Goal: Ask a question: Seek information or help from site administrators or community

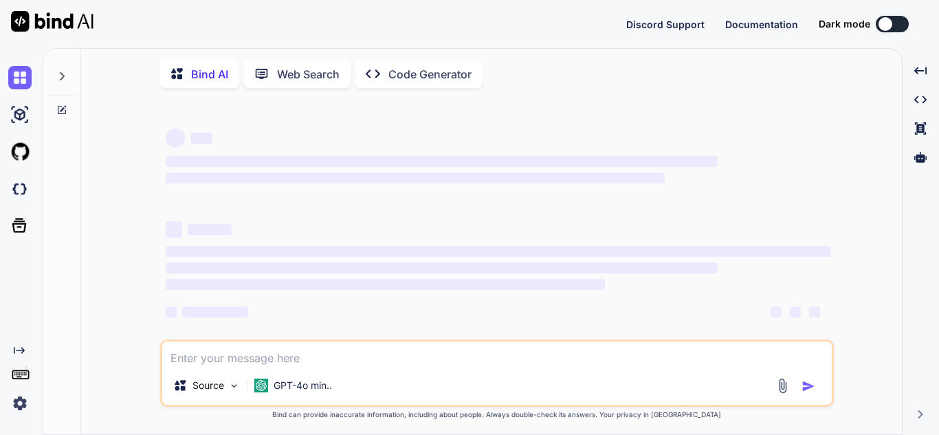
click at [886, 23] on div at bounding box center [886, 24] width 14 height 14
click at [889, 26] on div at bounding box center [886, 24] width 14 height 14
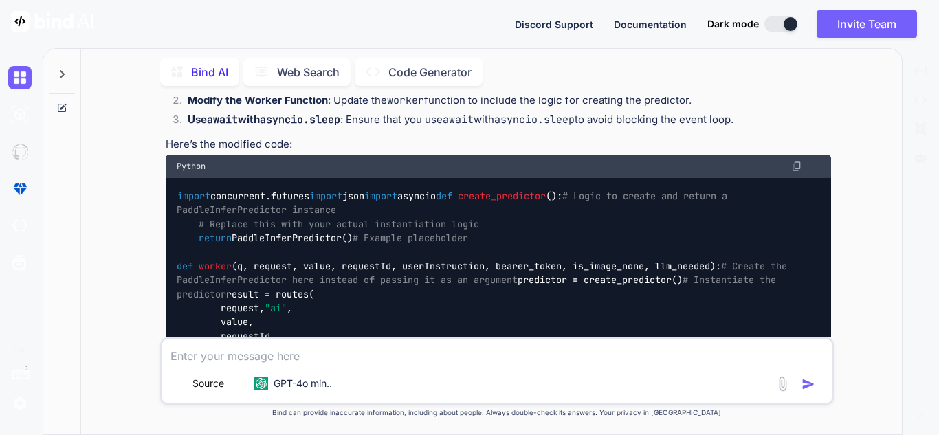
scroll to position [2165, 0]
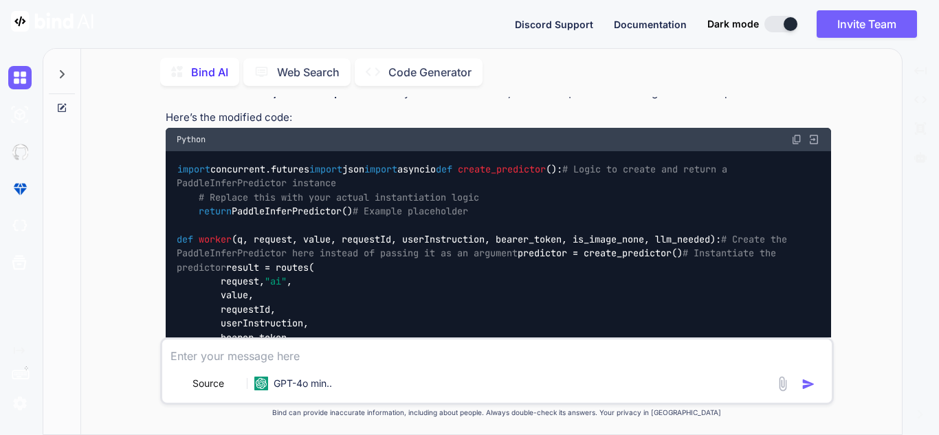
click at [61, 97] on div at bounding box center [61, 80] width 37 height 67
click at [65, 111] on div at bounding box center [62, 241] width 38 height 388
click at [62, 105] on icon at bounding box center [63, 106] width 6 height 6
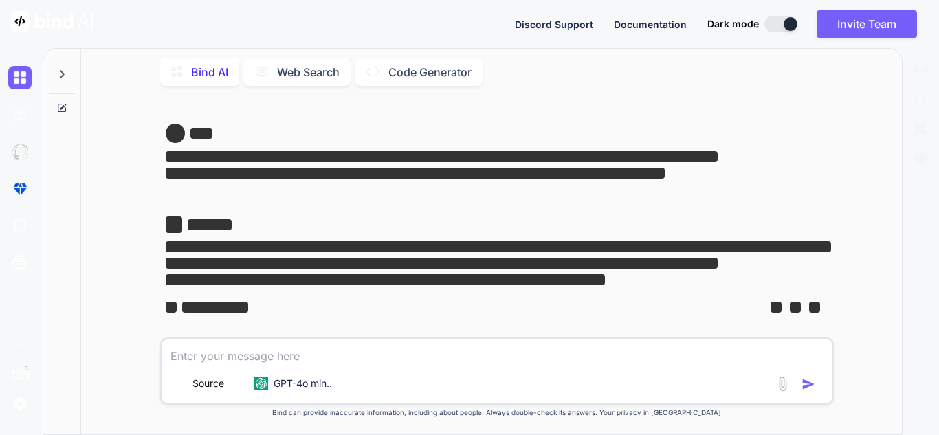
scroll to position [0, 0]
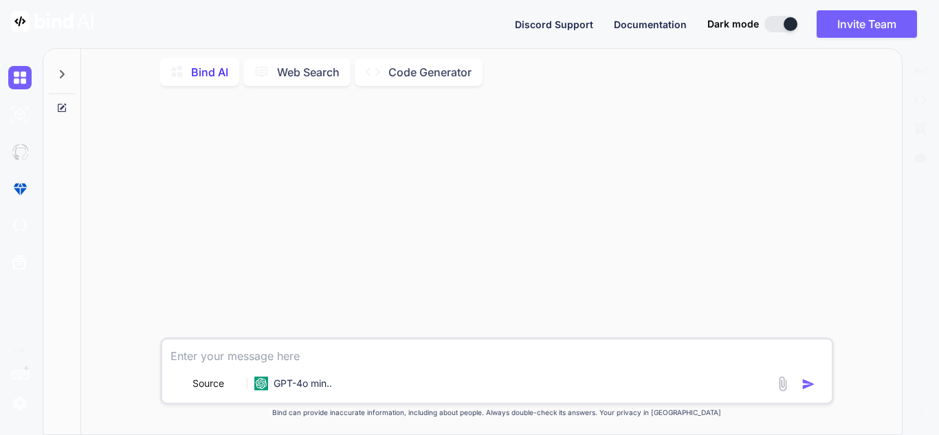
type textarea "x"
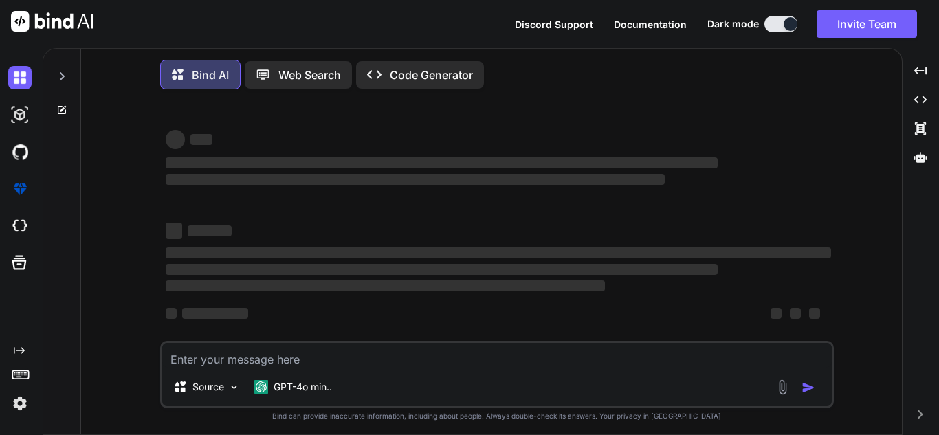
type textarea "x"
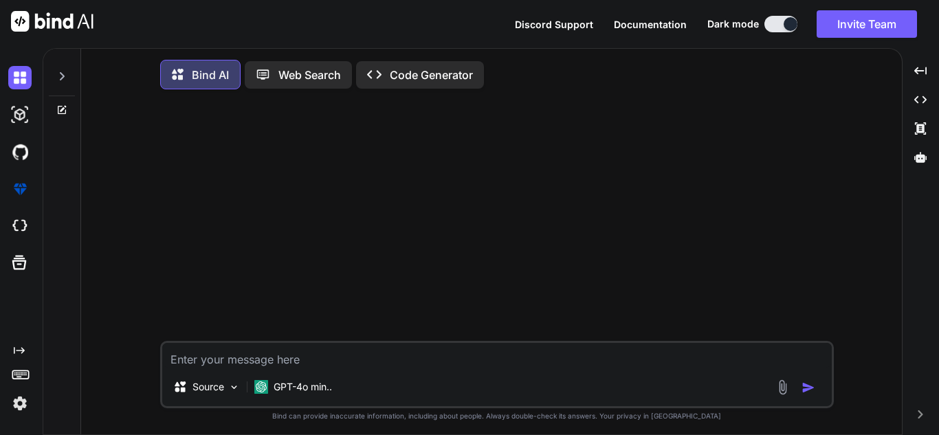
click at [375, 368] on textarea at bounding box center [497, 355] width 670 height 25
type textarea "I"
type textarea "x"
type textarea "I'"
type textarea "x"
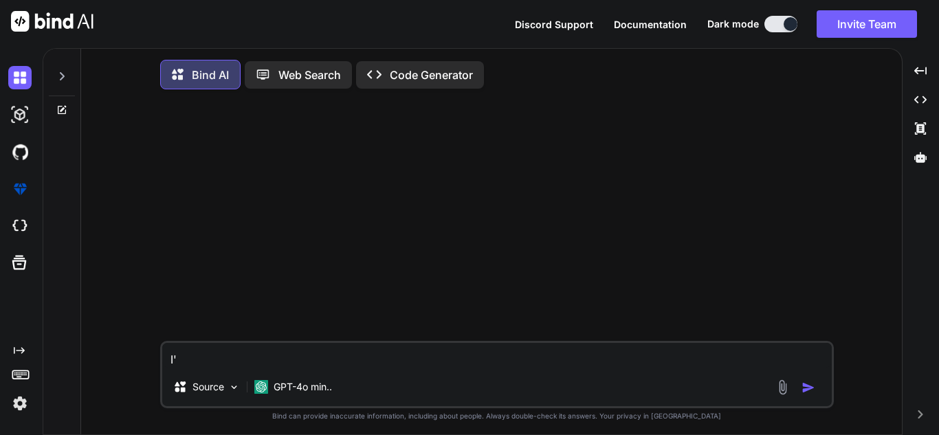
type textarea "I'm"
type textarea "x"
type textarea "I'm"
type textarea "x"
type textarea "I'm g"
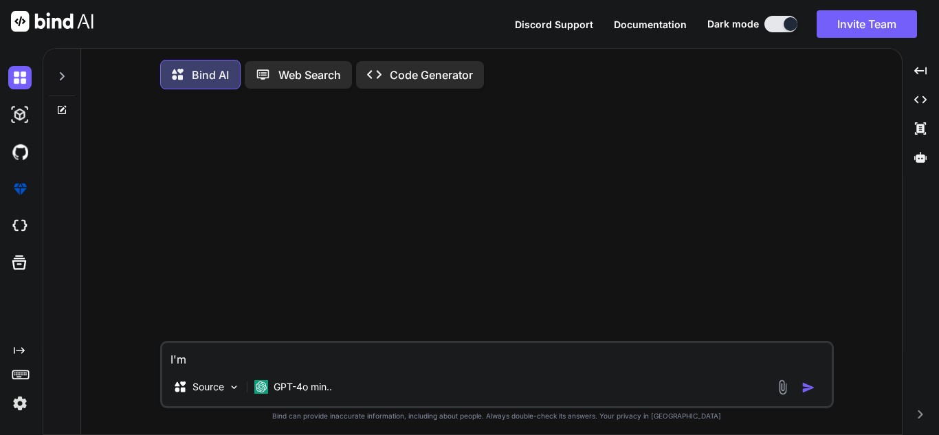
type textarea "x"
type textarea "I'm ge"
type textarea "x"
type textarea "I'm get"
type textarea "x"
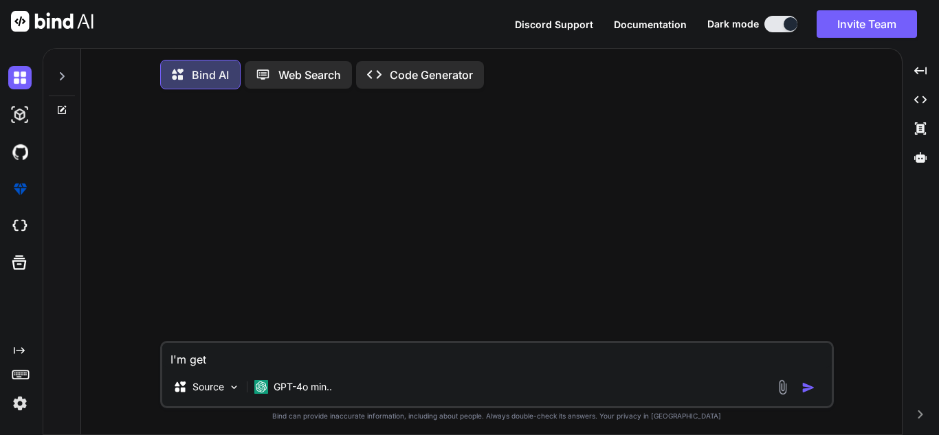
type textarea "I'm gett"
type textarea "x"
type textarea "I'm getti"
type textarea "x"
type textarea "I'm gettin"
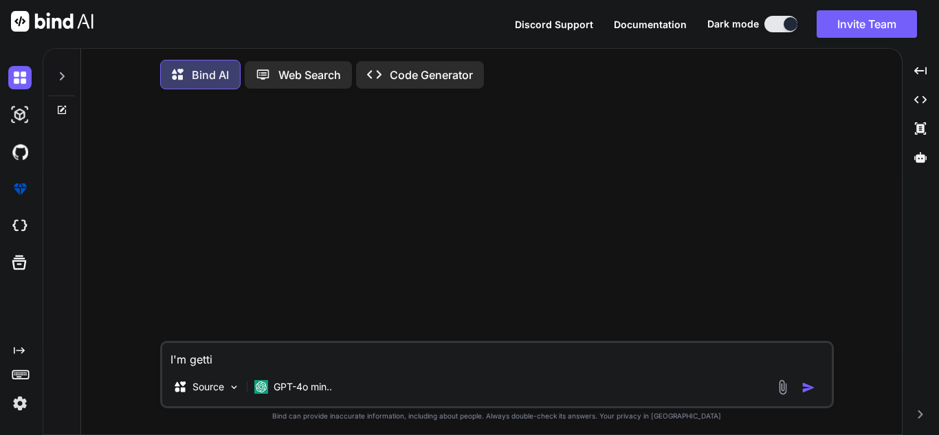
type textarea "x"
type textarea "I'm getting"
type textarea "x"
type textarea "I'm getting"
type textarea "x"
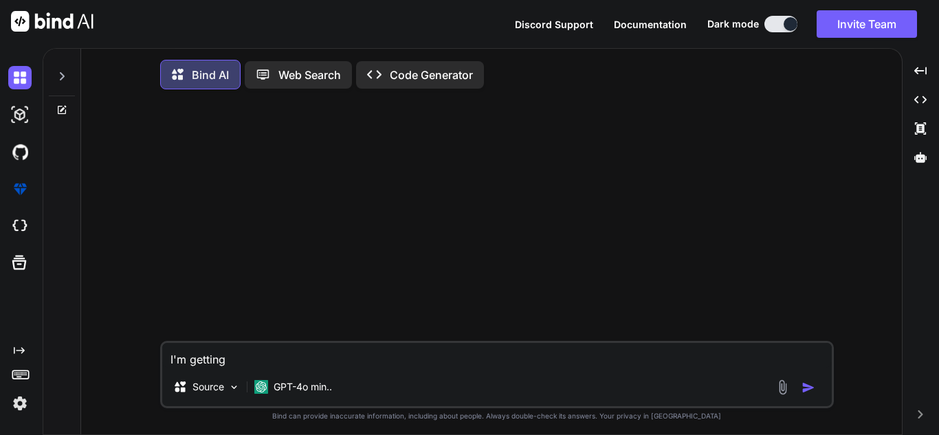
type textarea "I'm getting e"
type textarea "x"
type textarea "I'm getting er"
type textarea "x"
type textarea "I'm getting err"
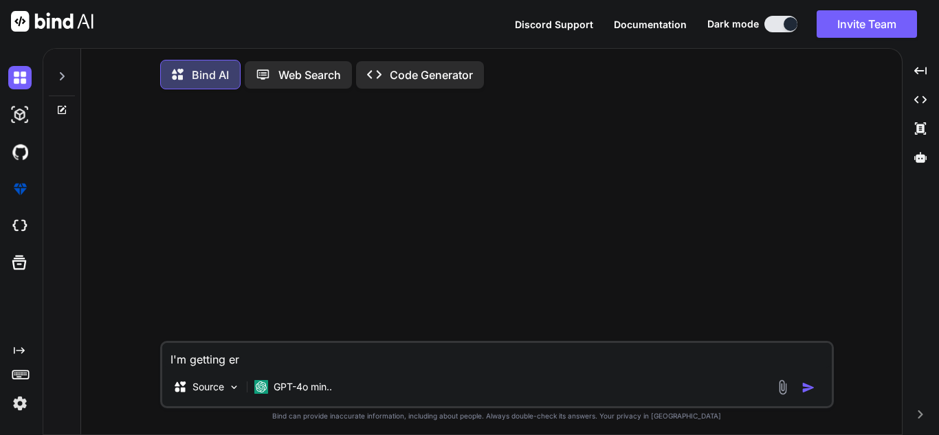
type textarea "x"
type textarea "I'm getting erro"
type textarea "x"
type textarea "I'm getting error"
type textarea "x"
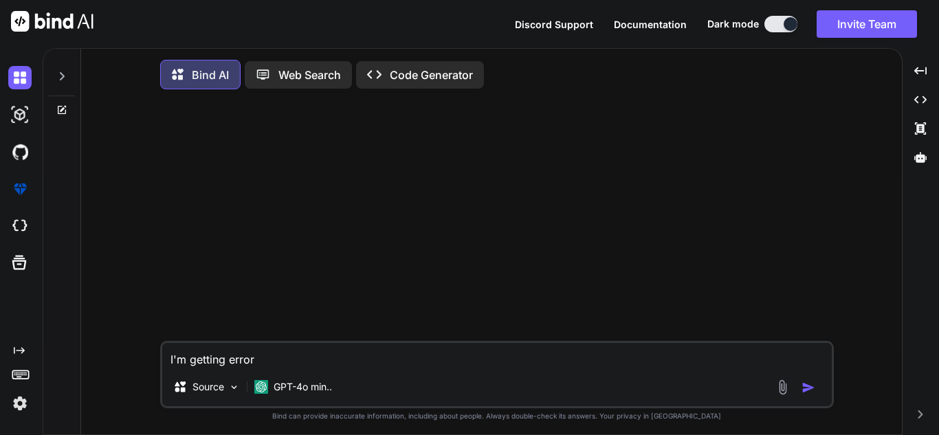
type textarea "I'm getting error"
type textarea "x"
type textarea "I'm getting error i"
type textarea "x"
type textarea "I'm getting error in"
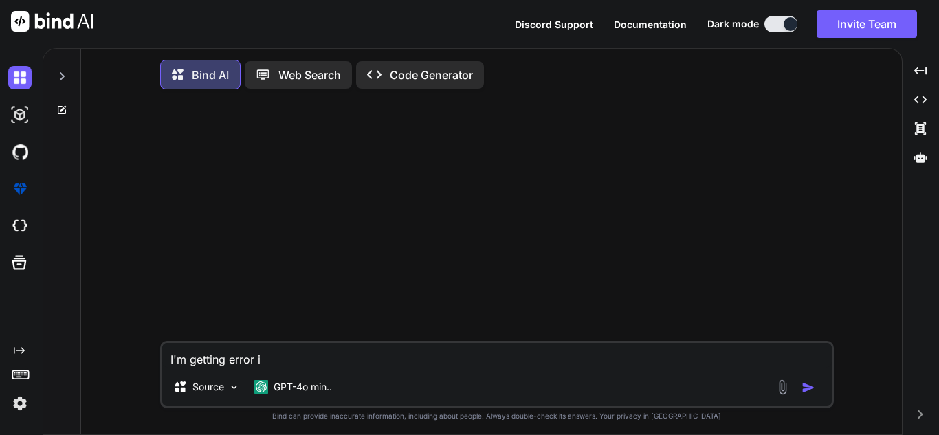
type textarea "x"
type textarea "I'm getting error in"
type textarea "x"
type textarea "I'm getting error in m"
type textarea "x"
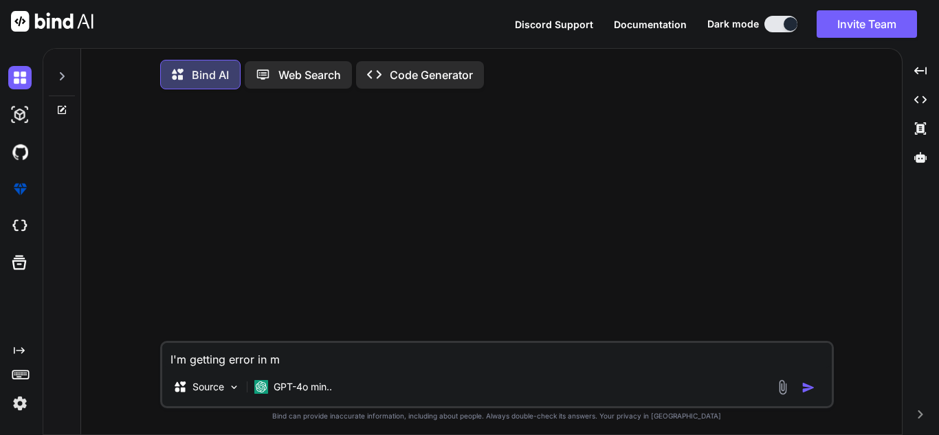
type textarea "I'm getting error in"
type textarea "x"
type textarea "I'm getting error in"
type textarea "x"
type textarea "I'm getting error in"
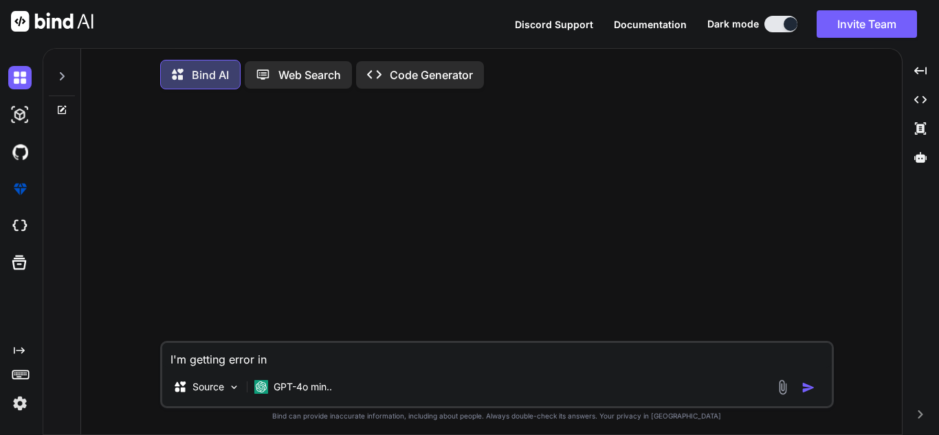
type textarea "x"
type textarea "I'm getting error in w"
type textarea "x"
type textarea "I'm getting error in wi"
type textarea "x"
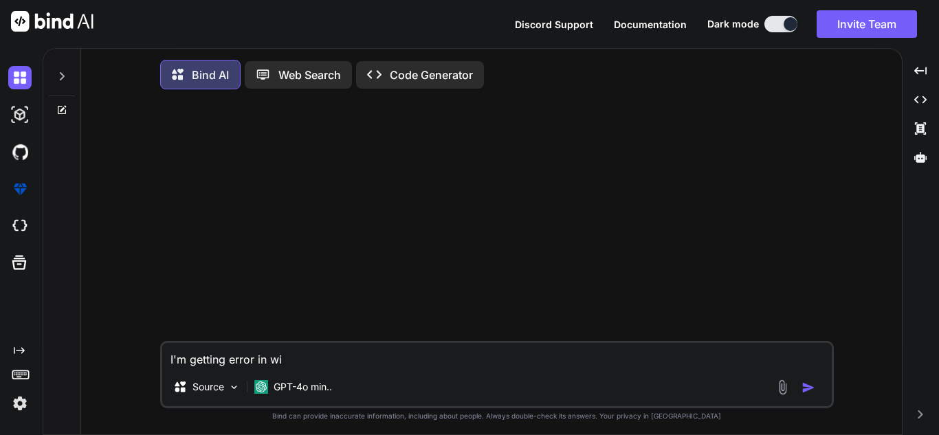
type textarea "I'm getting error in w"
type textarea "x"
type textarea "I'm getting error in wh"
type textarea "x"
type textarea "I'm getting error in whi"
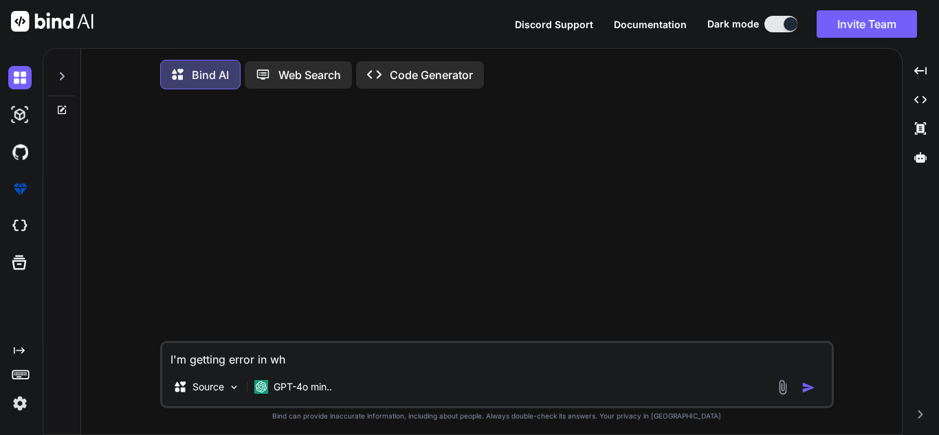
type textarea "x"
type textarea "I'm getting error in whil"
type textarea "x"
type textarea "I'm getting error in while"
type textarea "x"
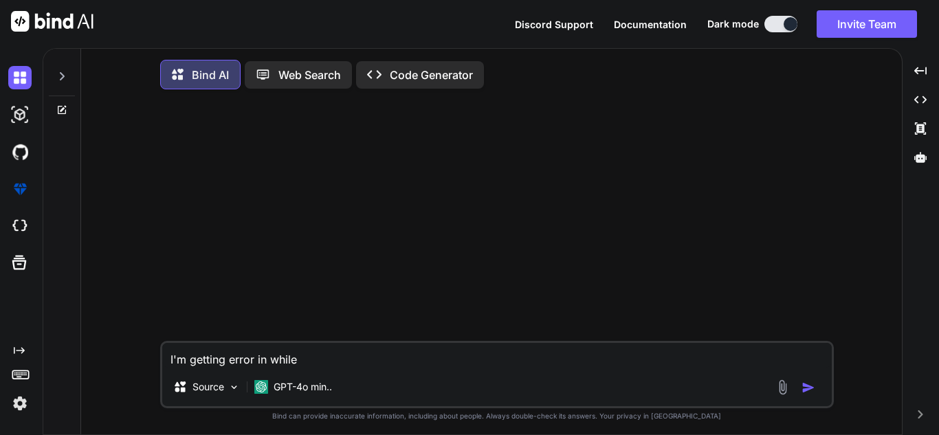
type textarea "I'm getting error in while"
type textarea "x"
type textarea "I'm getting error in while r"
type textarea "x"
type textarea "I'm getting error in while re"
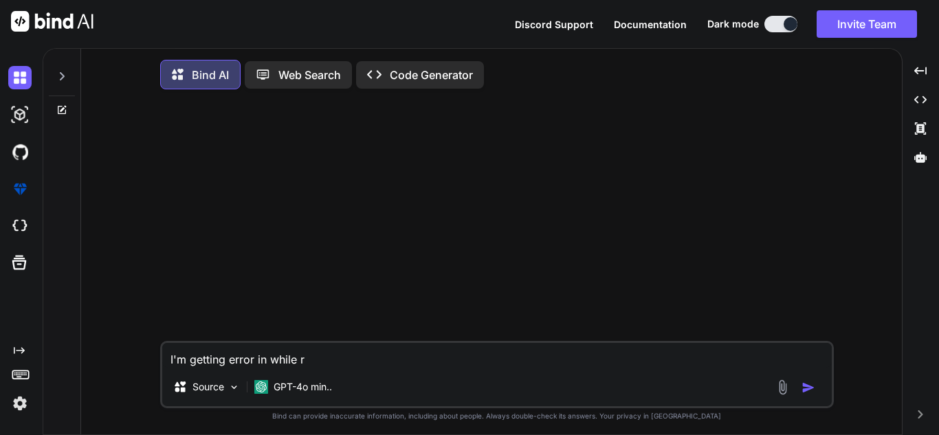
type textarea "x"
type textarea "I'm getting error in while rea"
type textarea "x"
type textarea "I'm getting error in while read"
type textarea "x"
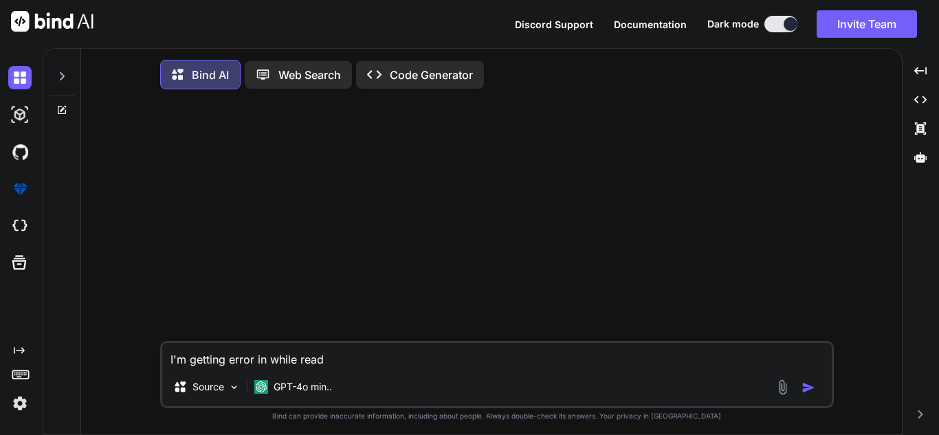
type textarea "I'm getting error in while readi"
type textarea "x"
type textarea "I'm getting error in while readin"
type textarea "x"
type textarea "I'm getting error in while reading"
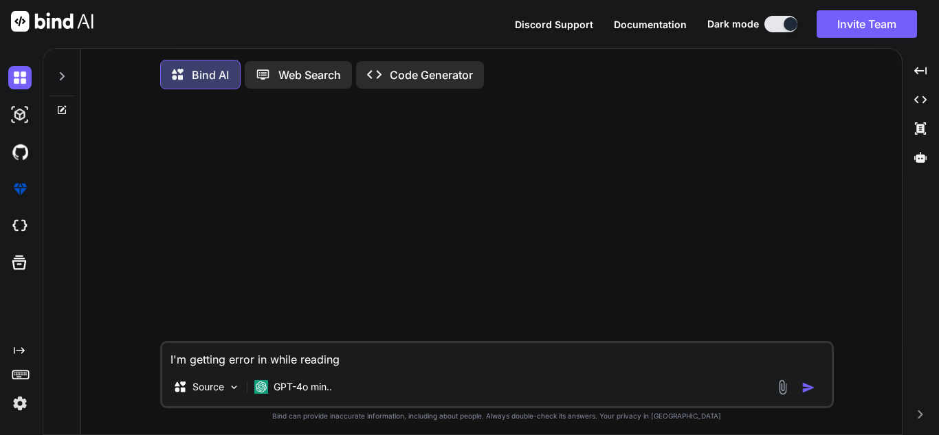
type textarea "x"
type textarea "I'm getting error in while reading"
type textarea "x"
type textarea "I'm getting error in while reading p"
type textarea "x"
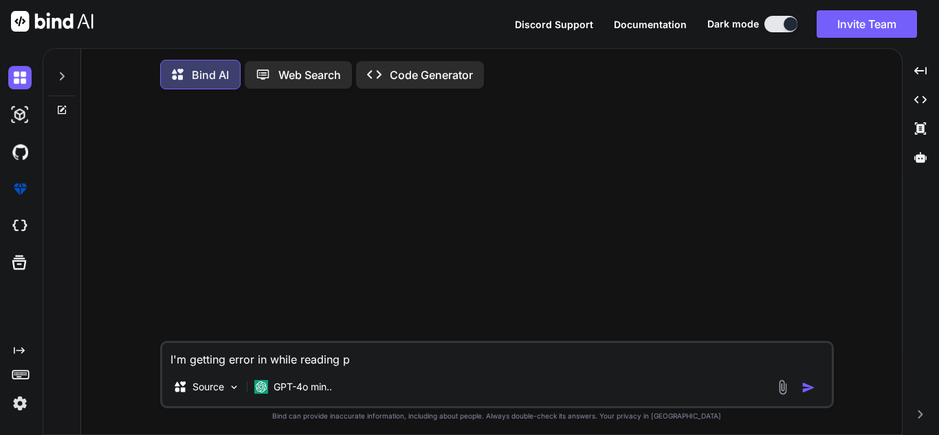
type textarea "I'm getting error in while reading pa"
type textarea "x"
type textarea "I'm getting error in while reading par"
type textarea "x"
type textarea "I'm getting error in while reading parq"
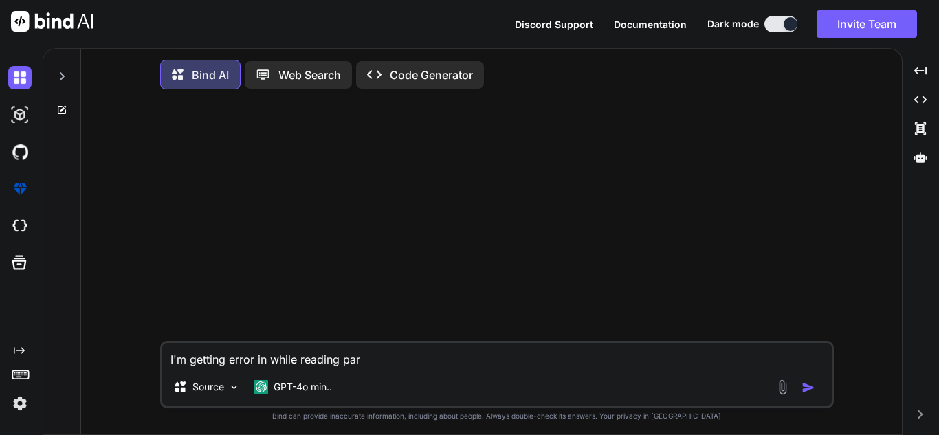
type textarea "x"
type textarea "I'm getting error in while reading parqu"
type textarea "x"
type textarea "I'm getting error in while reading parque"
type textarea "x"
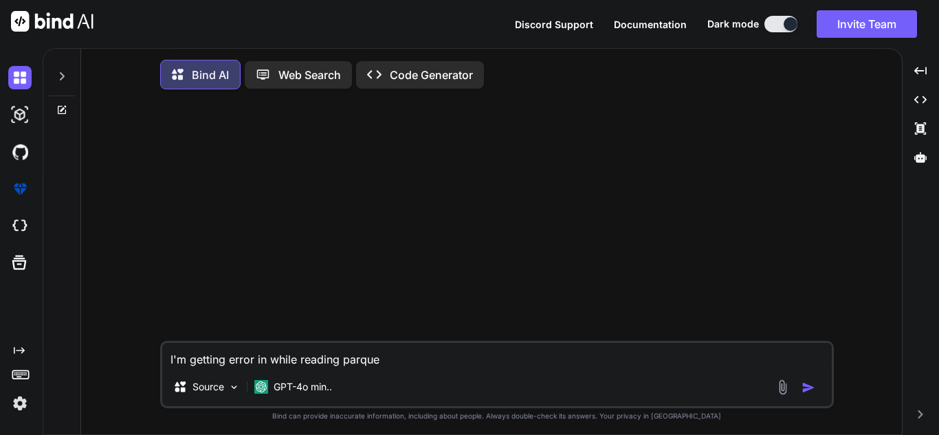
type textarea "I'm getting error in while reading parquet"
type textarea "x"
type textarea "I'm getting error in while reading parquet"
type textarea "x"
type textarea "I'm getting error in while reading parquet f"
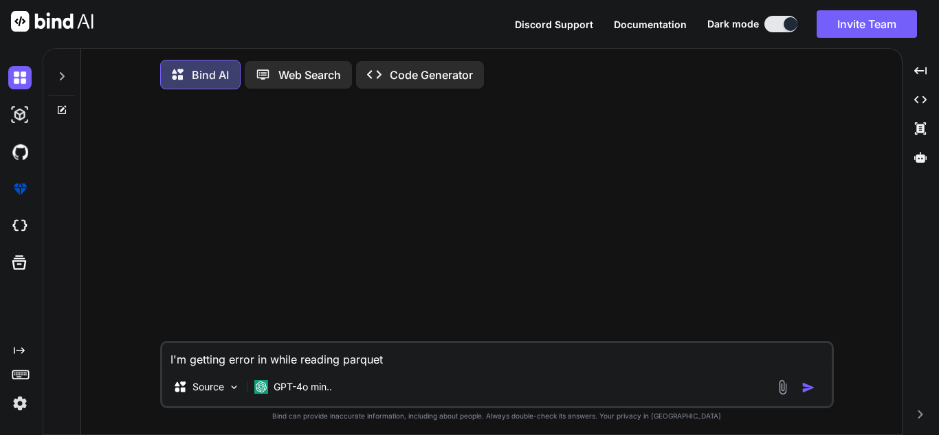
type textarea "x"
type textarea "I'm getting error in while reading parquet fi"
type textarea "x"
type textarea "I'm getting error in while reading parquet fil"
type textarea "x"
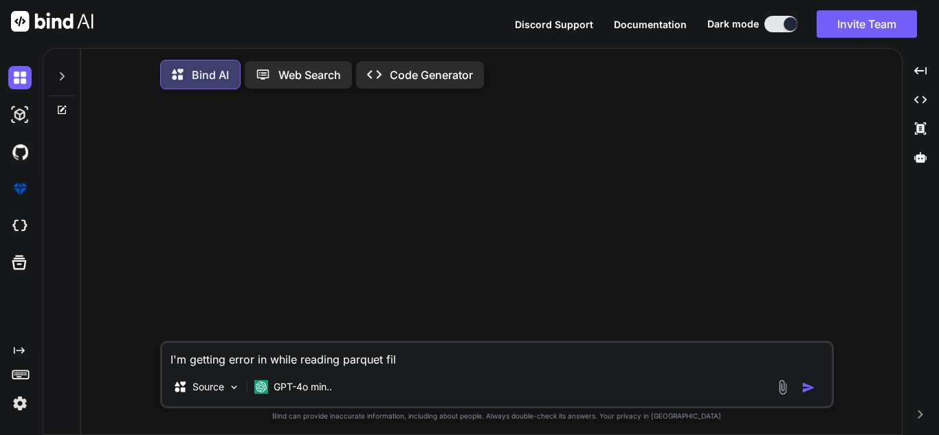
type textarea "I'm getting error in while reading parquet file"
type textarea "x"
type textarea "I'm getting error in while reading parquet file"
type textarea "x"
type textarea "I'm getting error in while reading parquet file u"
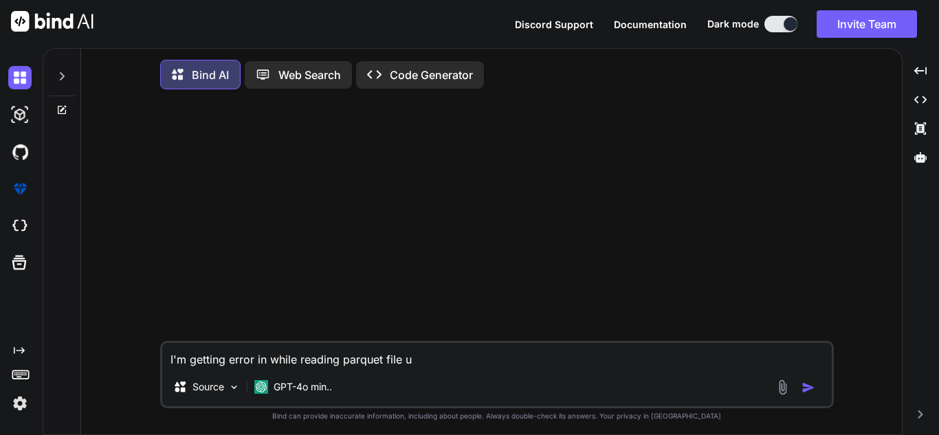
type textarea "x"
type textarea "I'm getting error in while reading parquet file us"
type textarea "x"
type textarea "I'm getting error in while reading parquet file usi"
type textarea "x"
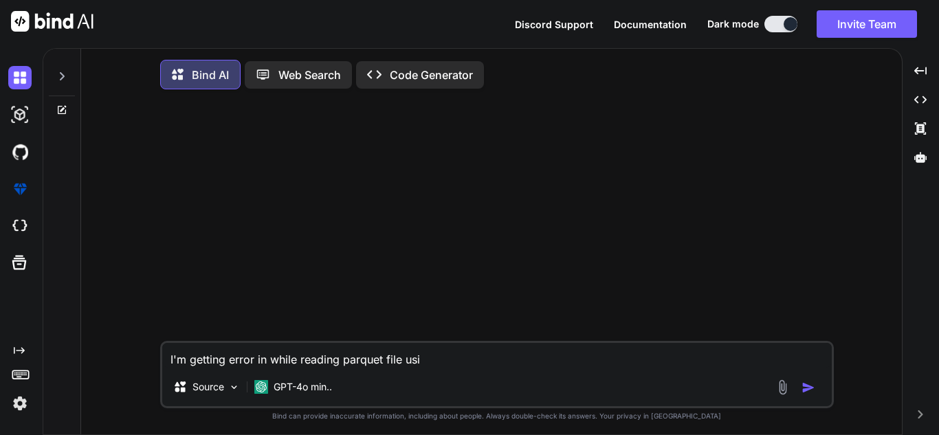
type textarea "I'm getting error in while reading parquet file usin"
type textarea "x"
type textarea "I'm getting error in while reading parquet file using"
type textarea "x"
type textarea "I'm getting error in while reading parquet file using"
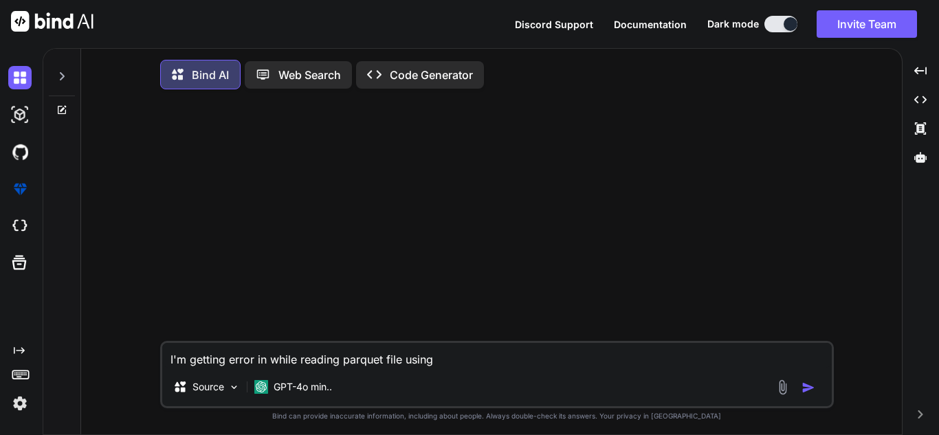
type textarea "x"
type textarea "I'm getting error in while reading parquet file using p"
type textarea "x"
type textarea "I'm getting error in while reading parquet file using po"
type textarea "x"
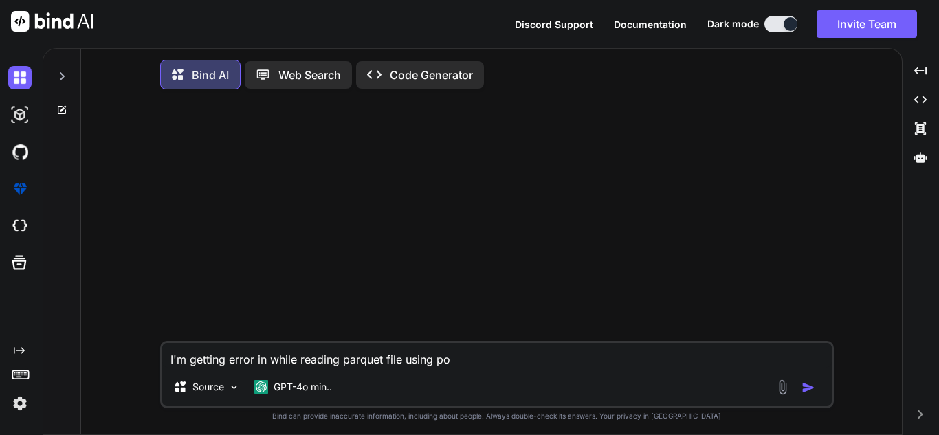
type textarea "I'm getting error in while reading parquet file using pol"
type textarea "x"
type textarea "I'm getting error in while reading parquet file using [DATE]"
type textarea "x"
type textarea "I'm getting error in while reading parquet file using polar"
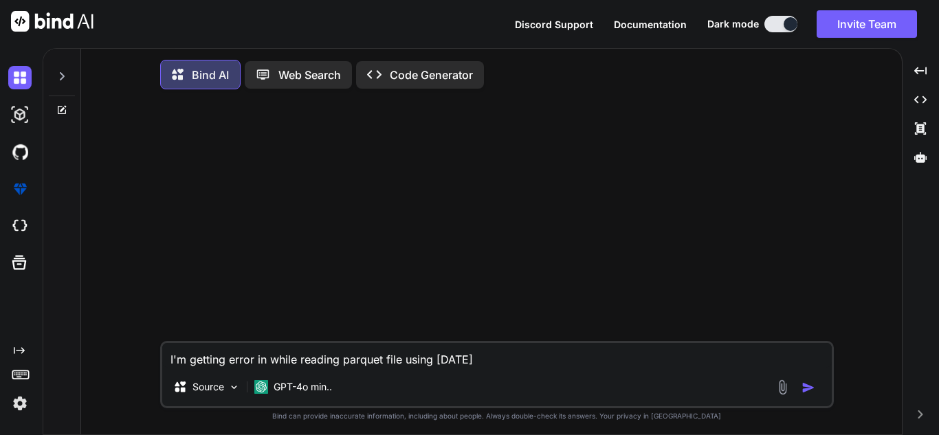
type textarea "x"
type textarea "I'm getting error in while reading parquet file using polars"
type textarea "x"
type textarea "I'm getting error in while reading parquet file using polars:"
type textarea "x"
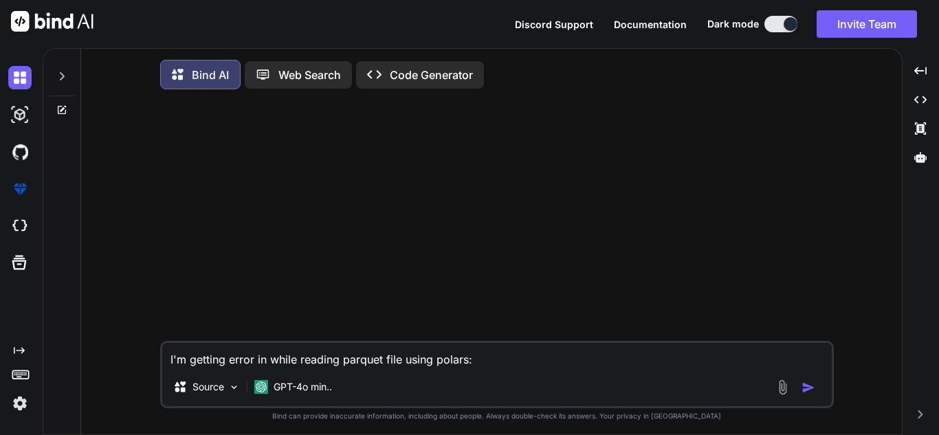
type textarea "I'm getting error in while reading parquet file using polars:"
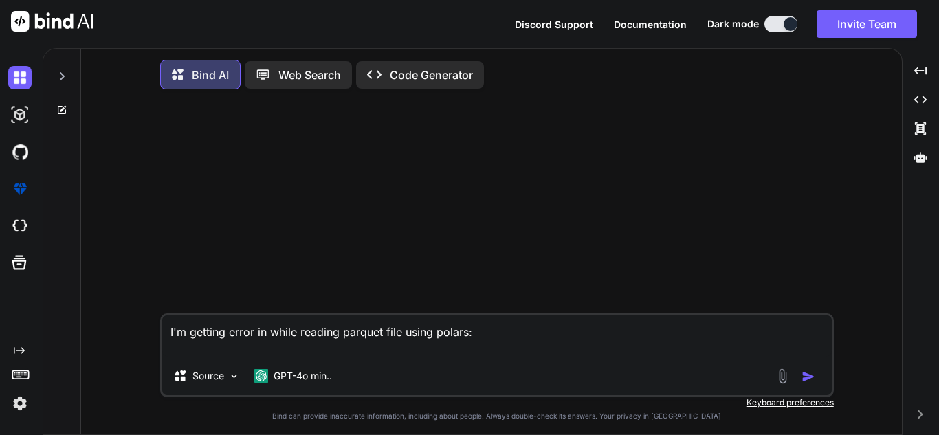
type textarea "x"
type textarea "I'm getting error in while reading parquet file using polars:"
type textarea "x"
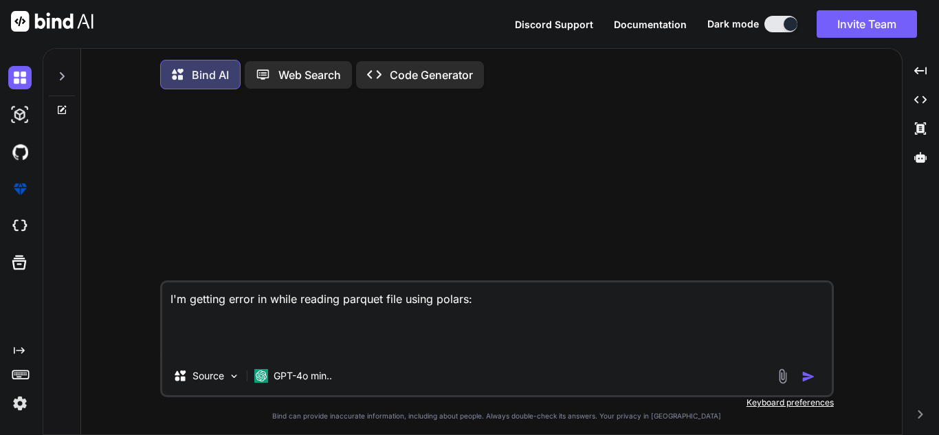
click at [459, 352] on textarea "I'm getting error in while reading parquet file using polars:" at bounding box center [497, 320] width 670 height 74
paste textarea "ERROR - extra column in file outside of expected schema: City_Town, hint: speci…"
type textarea "I'm getting error in while reading parquet file using polars: ERROR - extra col…"
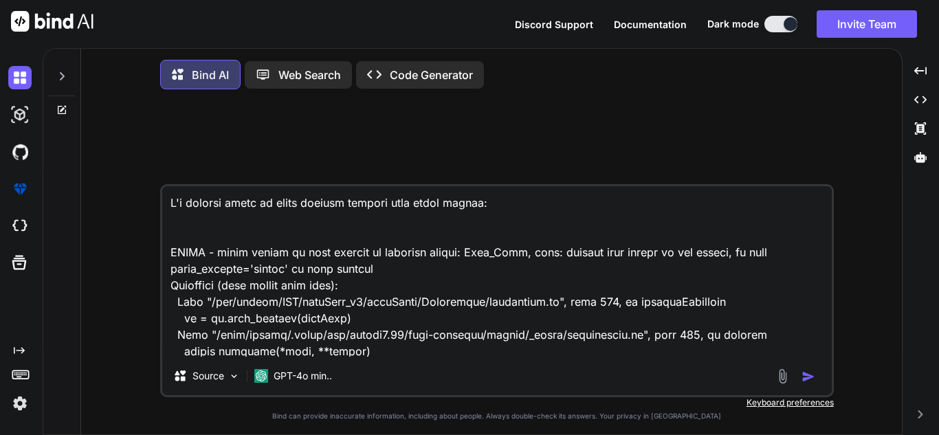
scroll to position [216, 0]
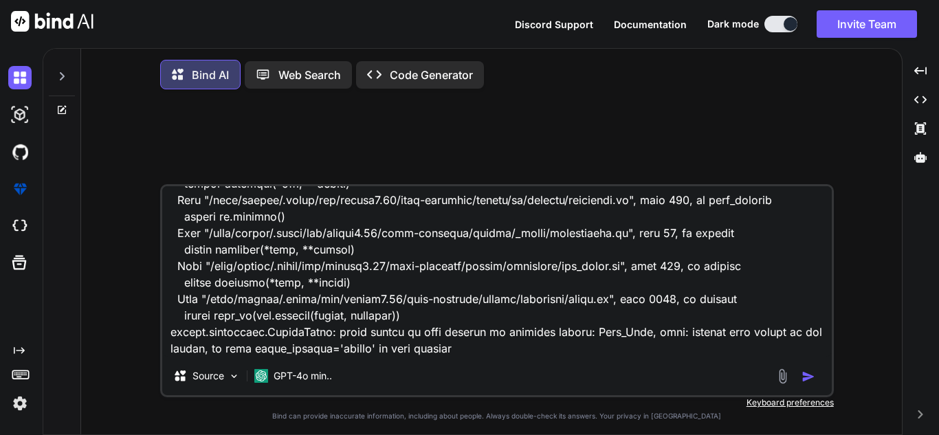
type textarea "x"
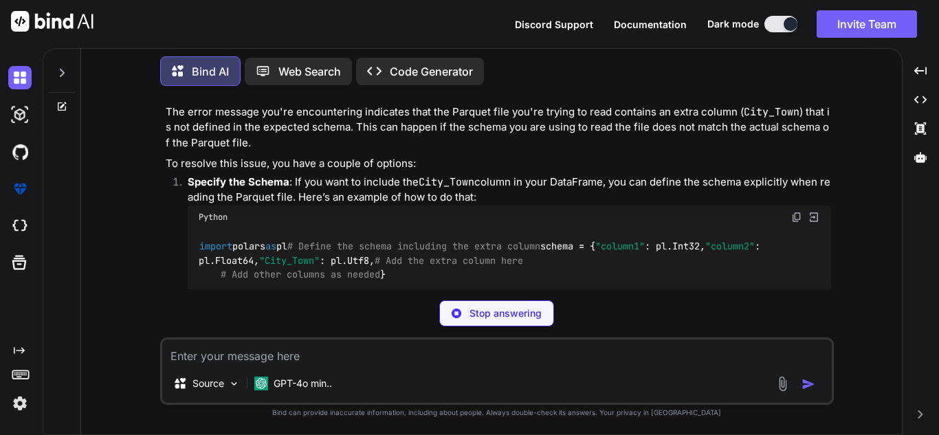
scroll to position [324, 0]
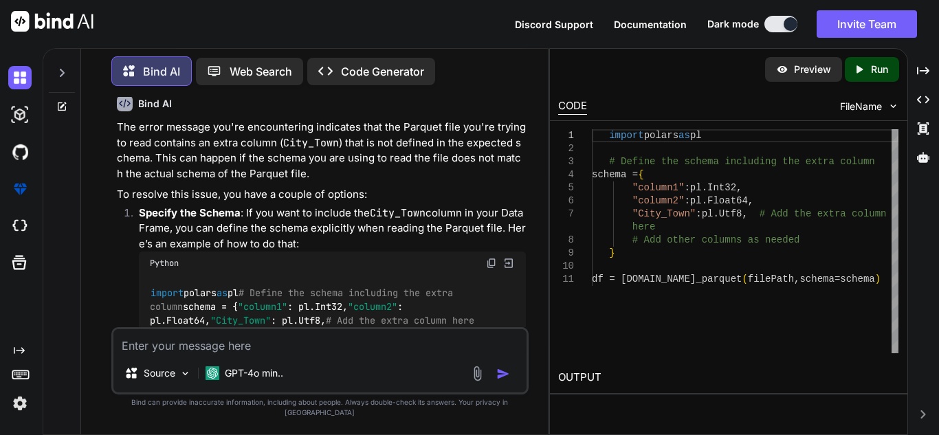
type textarea "x"
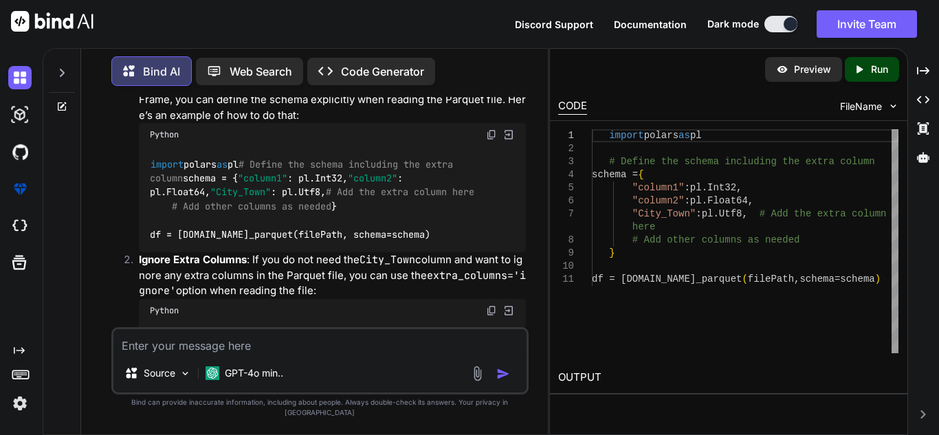
scroll to position [461, 0]
